Goal: Transaction & Acquisition: Download file/media

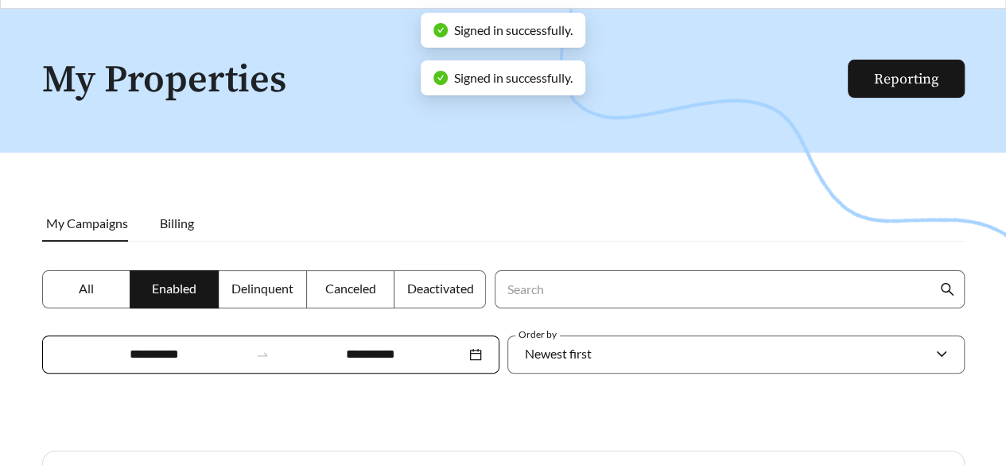
scroll to position [45, 0]
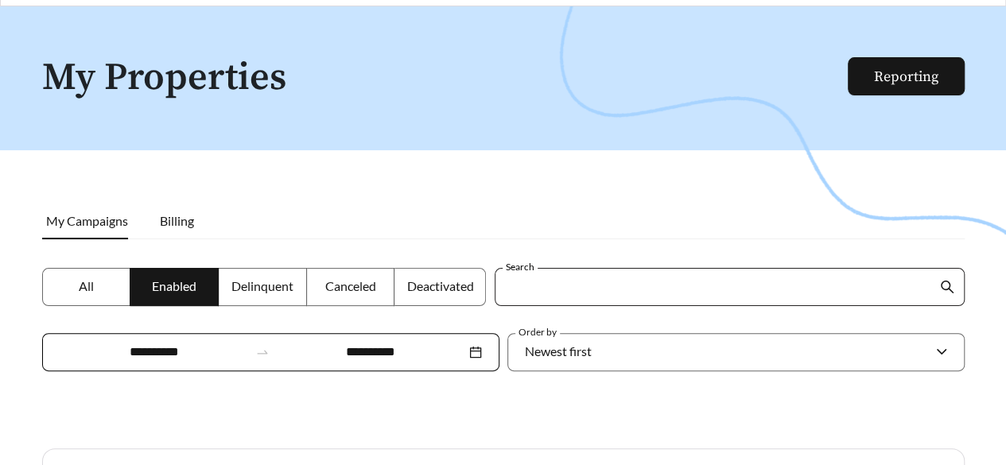
click at [549, 278] on input "Search" at bounding box center [721, 287] width 432 height 37
type input "******"
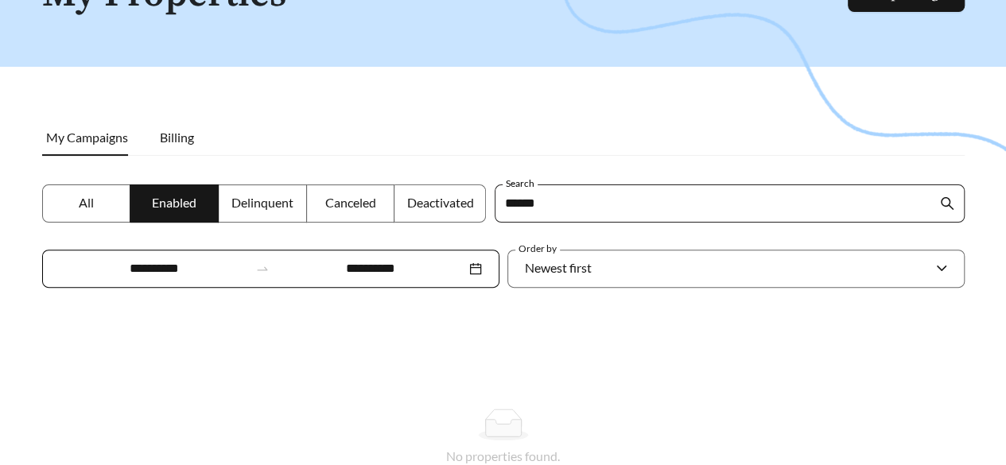
scroll to position [134, 0]
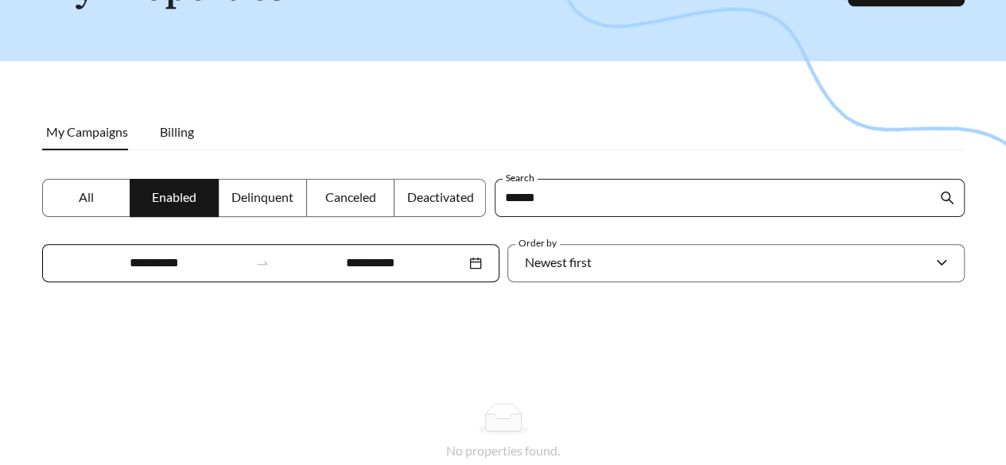
click at [955, 198] on span "******" at bounding box center [730, 198] width 470 height 38
click at [943, 203] on icon "search" at bounding box center [947, 198] width 14 height 14
click at [123, 189] on label "All" at bounding box center [86, 198] width 89 height 38
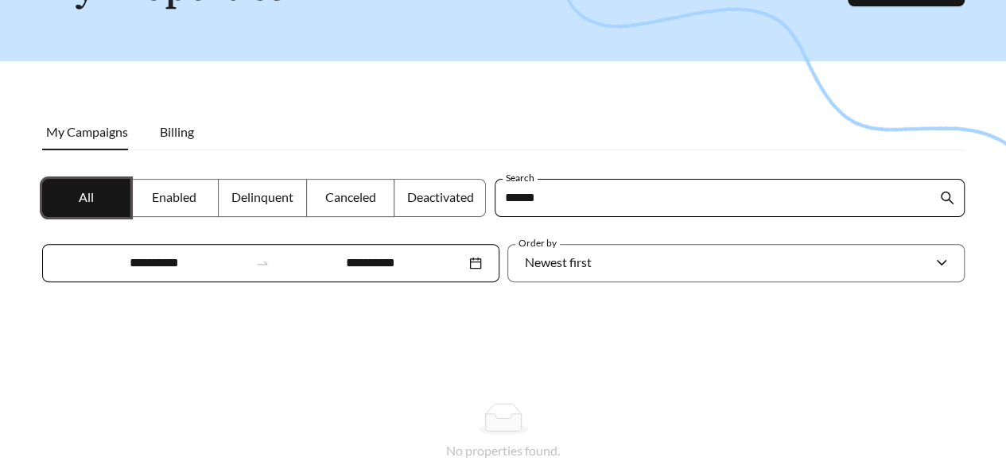
scroll to position [230, 0]
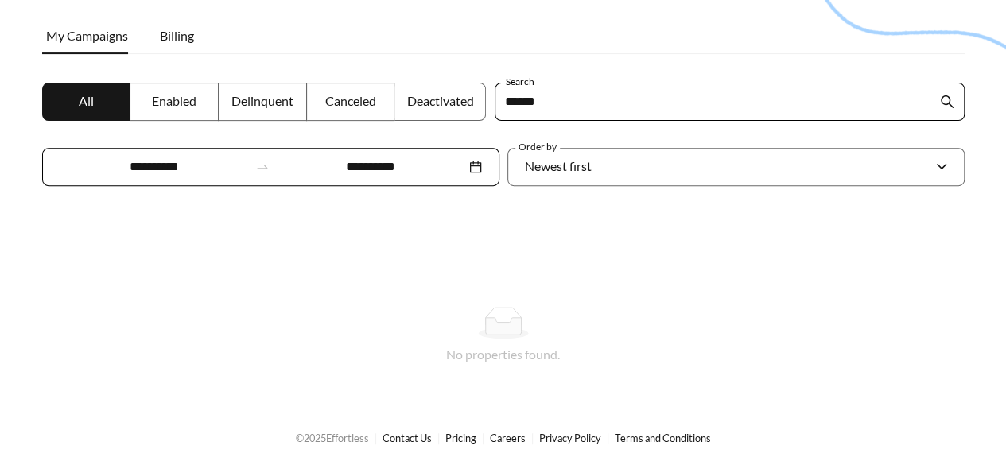
drag, startPoint x: 894, startPoint y: 99, endPoint x: 391, endPoint y: 107, distance: 502.8
click at [391, 107] on div "**********" at bounding box center [503, 144] width 931 height 123
click at [939, 98] on span at bounding box center [730, 102] width 470 height 38
click at [802, 167] on div "Newest first" at bounding box center [728, 166] width 407 height 33
drag, startPoint x: 802, startPoint y: 167, endPoint x: 675, endPoint y: 149, distance: 128.6
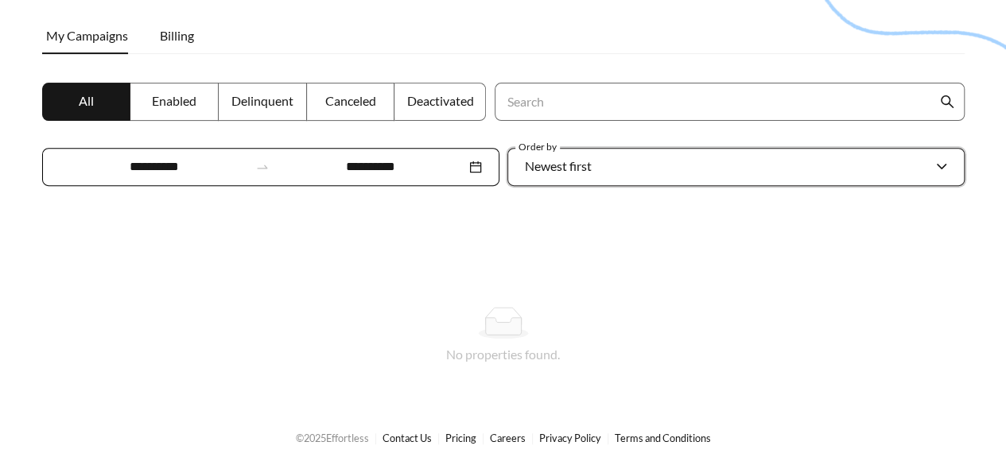
click at [675, 150] on div "Newest first" at bounding box center [728, 166] width 407 height 33
click at [312, 83] on label "Canceled" at bounding box center [351, 102] width 88 height 38
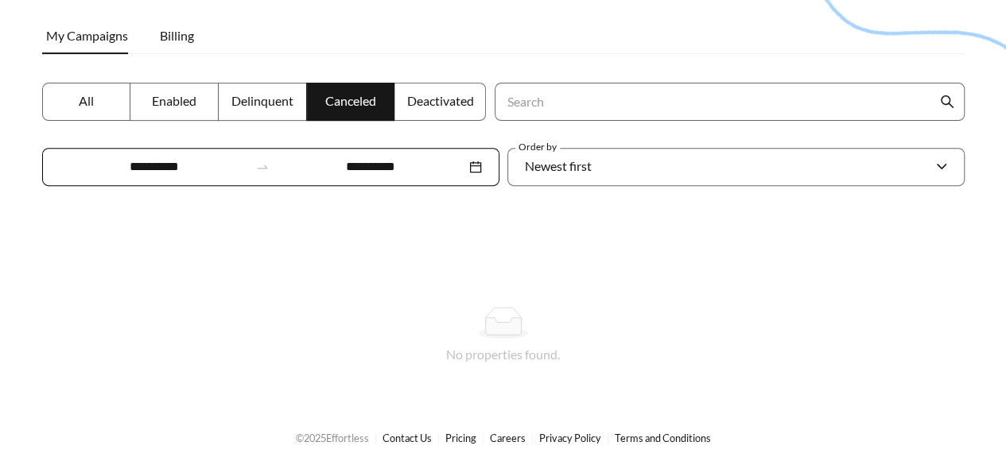
click at [295, 77] on div at bounding box center [503, 53] width 1006 height 465
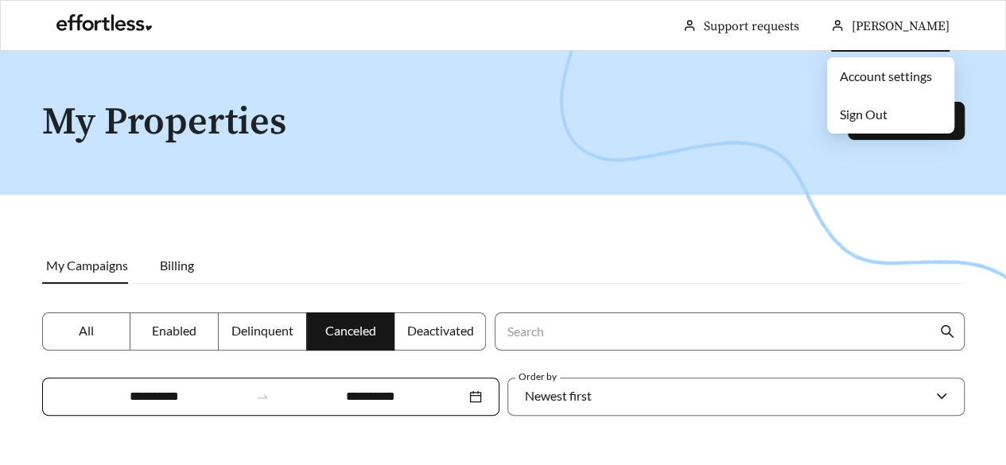
click at [916, 34] on div "[PERSON_NAME]" at bounding box center [890, 26] width 119 height 51
click at [741, 130] on h1 "My Properties" at bounding box center [445, 123] width 807 height 42
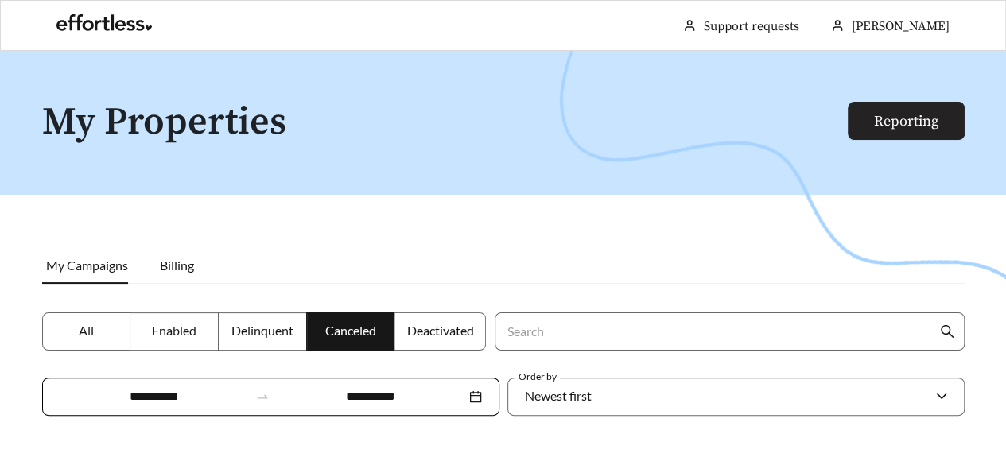
click at [874, 130] on link "Reporting" at bounding box center [906, 121] width 64 height 18
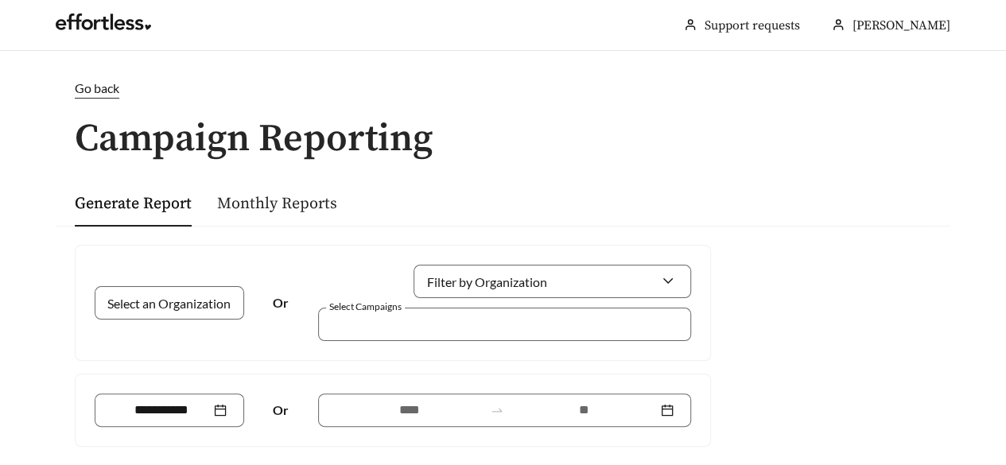
click at [256, 211] on link "Monthly Reports" at bounding box center [277, 204] width 120 height 20
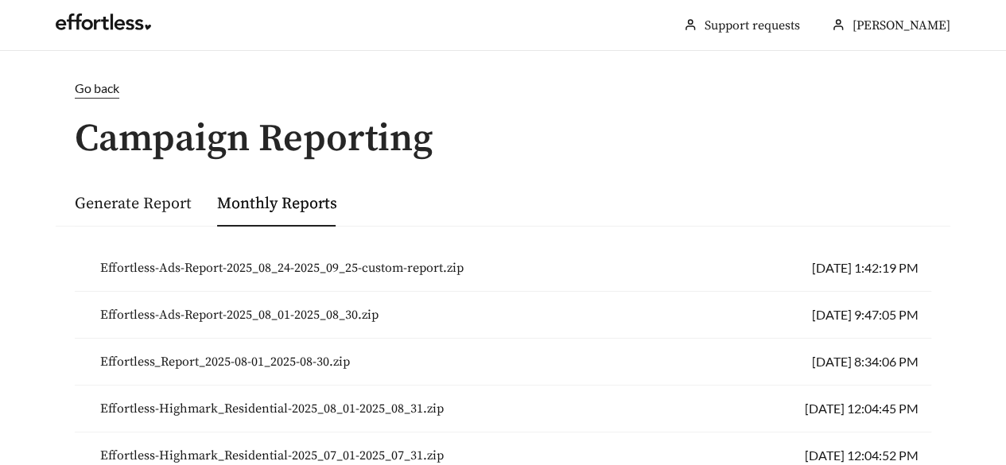
scroll to position [73, 0]
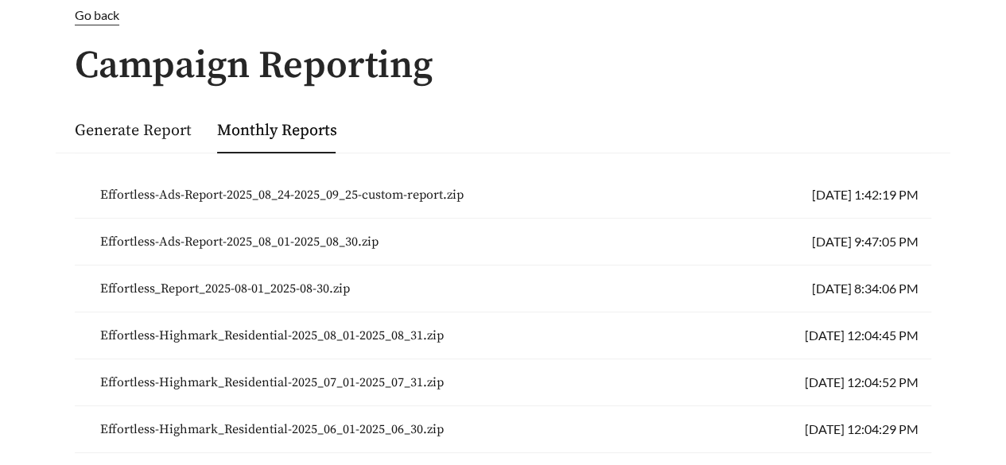
click at [242, 185] on span "Effortless-Ads-Report-2025_08_24-2025_09_25-custom-report.zip" at bounding box center [282, 194] width 364 height 19
click at [129, 147] on div "Generate Report" at bounding box center [133, 130] width 117 height 47
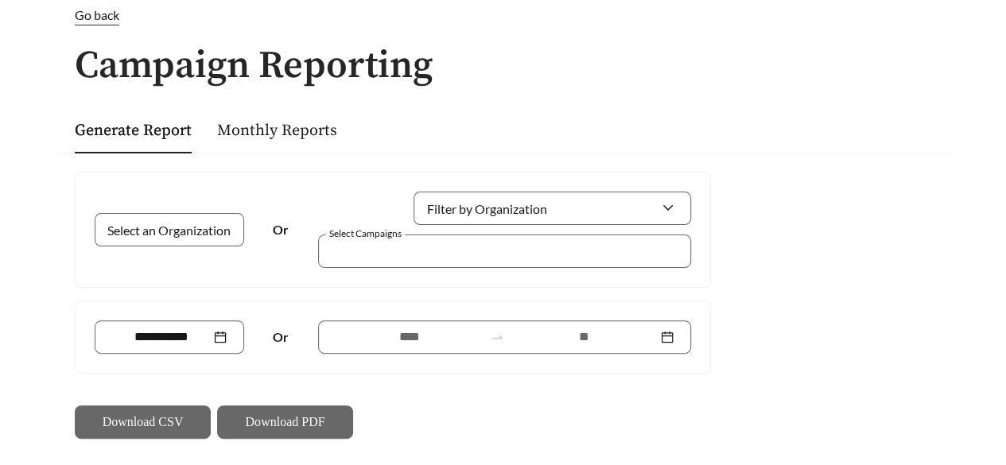
click at [259, 144] on div "Monthly Reports" at bounding box center [277, 130] width 120 height 47
